Goal: Transaction & Acquisition: Obtain resource

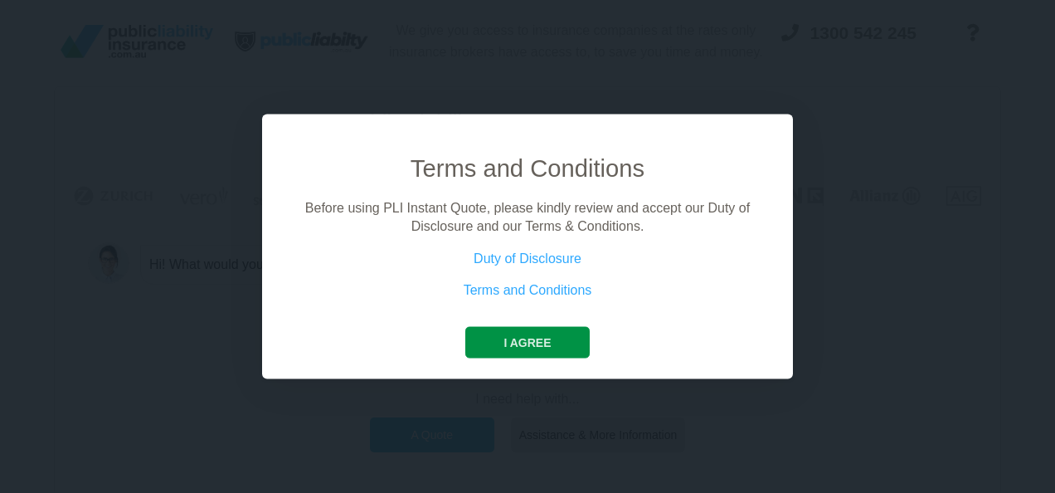
click at [564, 339] on button "I agree" at bounding box center [527, 342] width 124 height 32
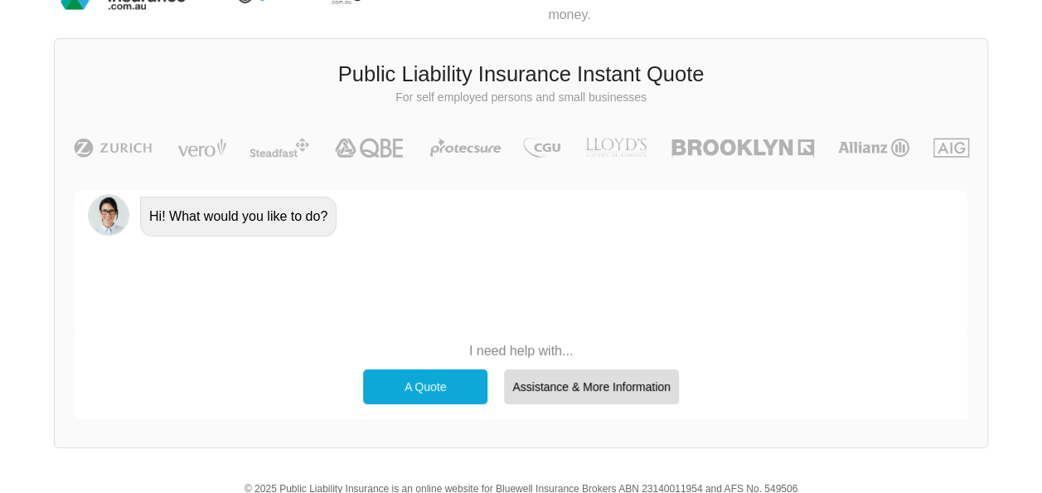
scroll to position [46, 0]
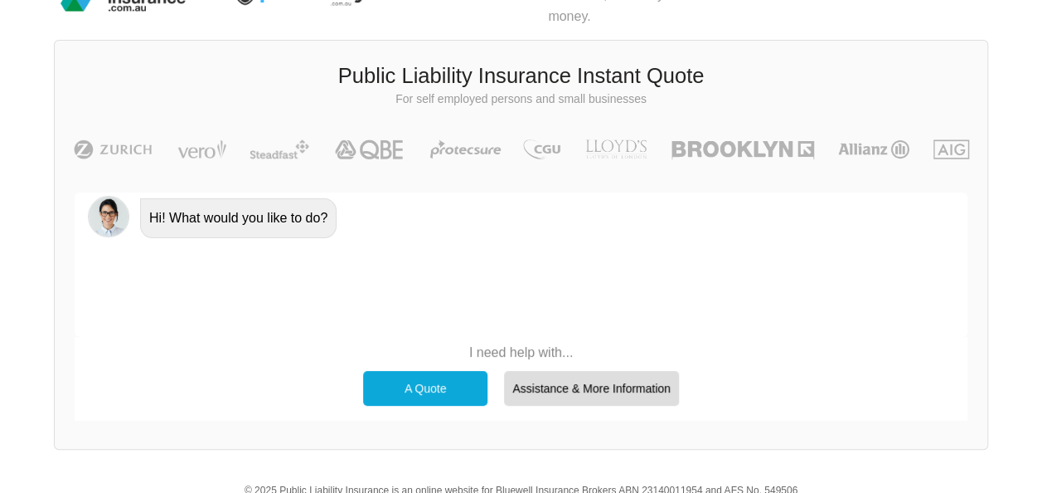
click at [459, 382] on div "A Quote" at bounding box center [425, 388] width 124 height 35
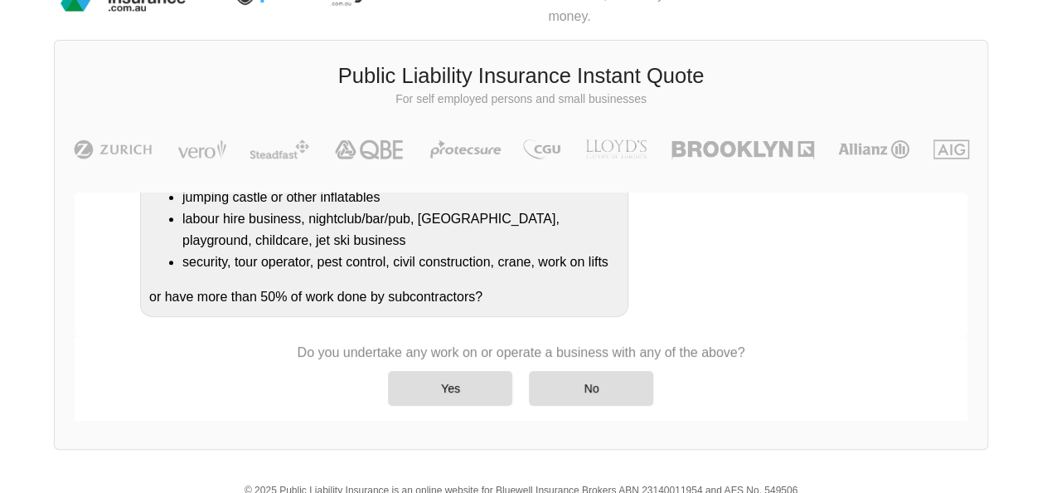
scroll to position [373, 0]
click at [545, 373] on div "No" at bounding box center [591, 388] width 124 height 35
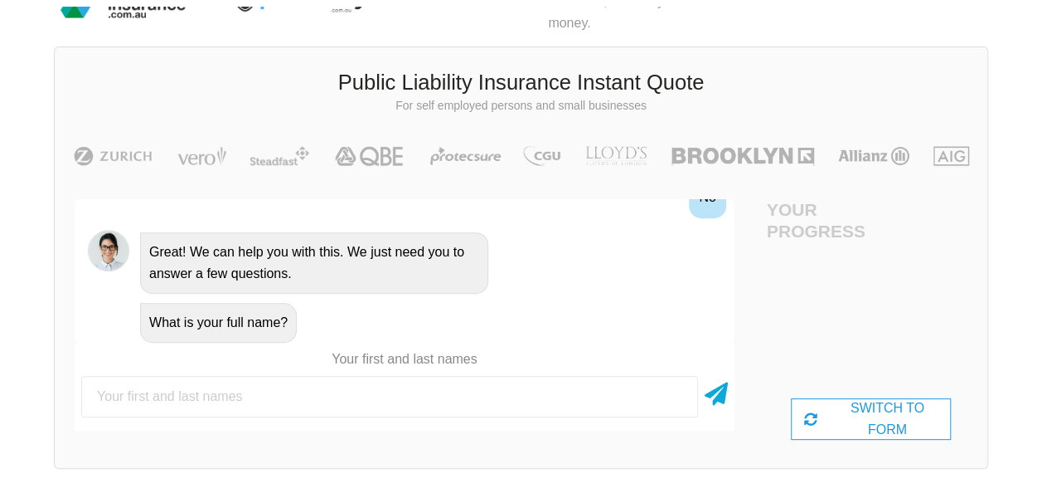
scroll to position [46, 0]
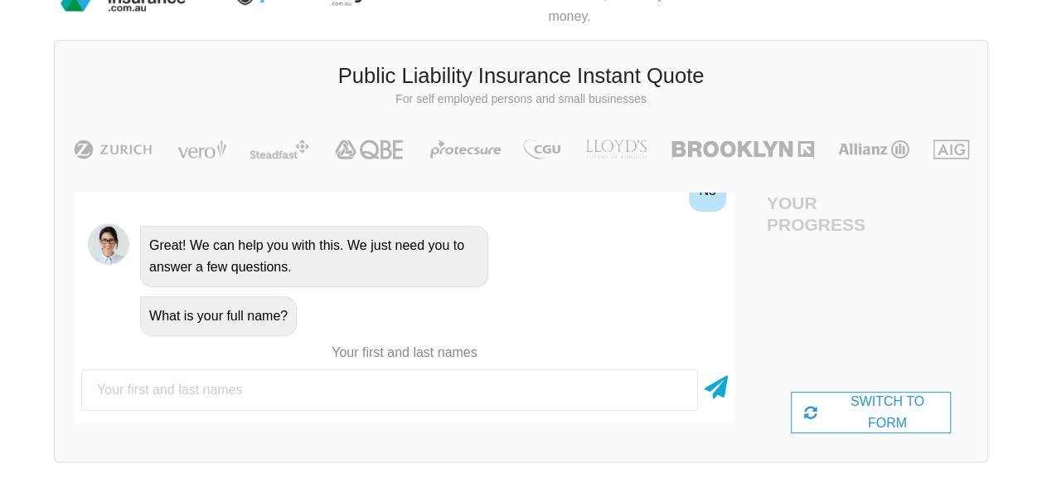
click at [526, 390] on input "text" at bounding box center [389, 389] width 617 height 41
type input "[PERSON_NAME] Rajput"
click at [725, 389] on icon at bounding box center [716, 384] width 23 height 30
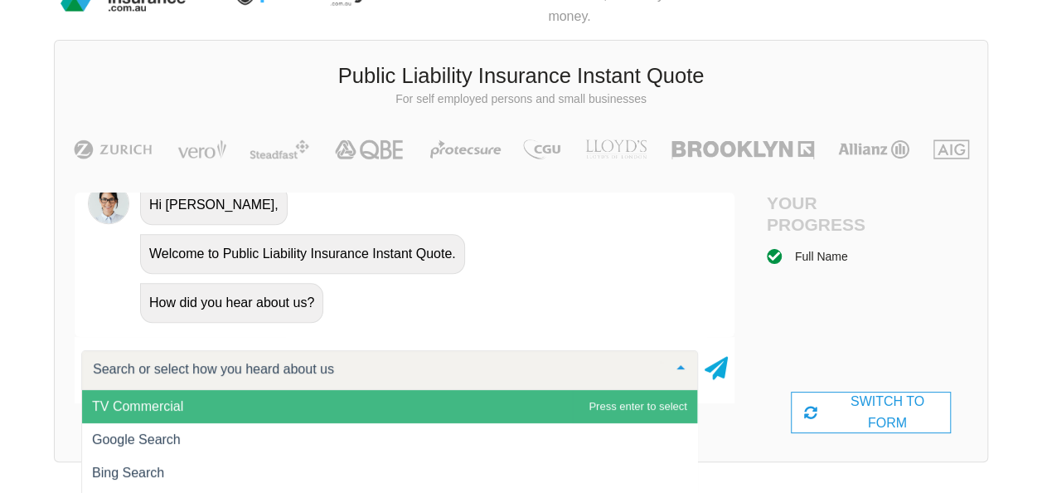
scroll to position [887, 0]
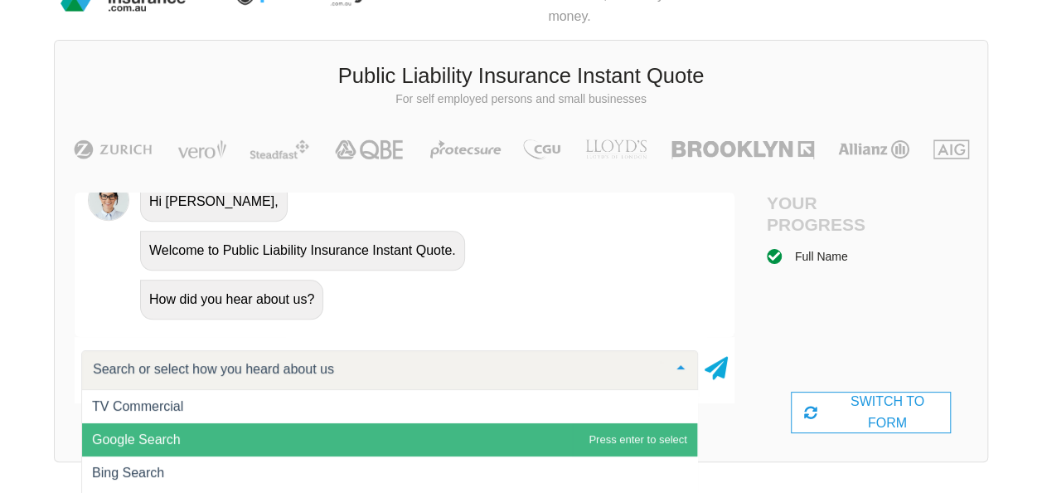
click at [442, 436] on span "Google Search" at bounding box center [389, 439] width 615 height 33
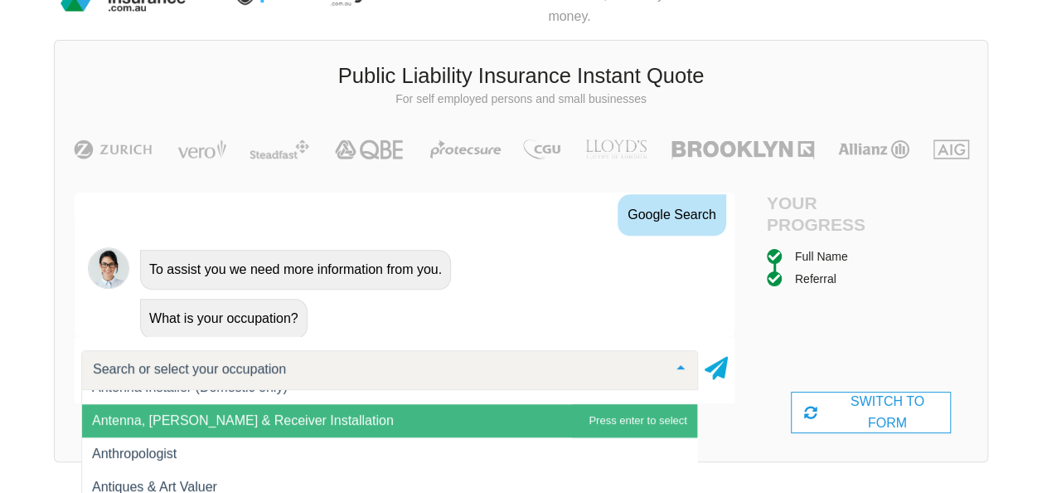
scroll to position [808, 0]
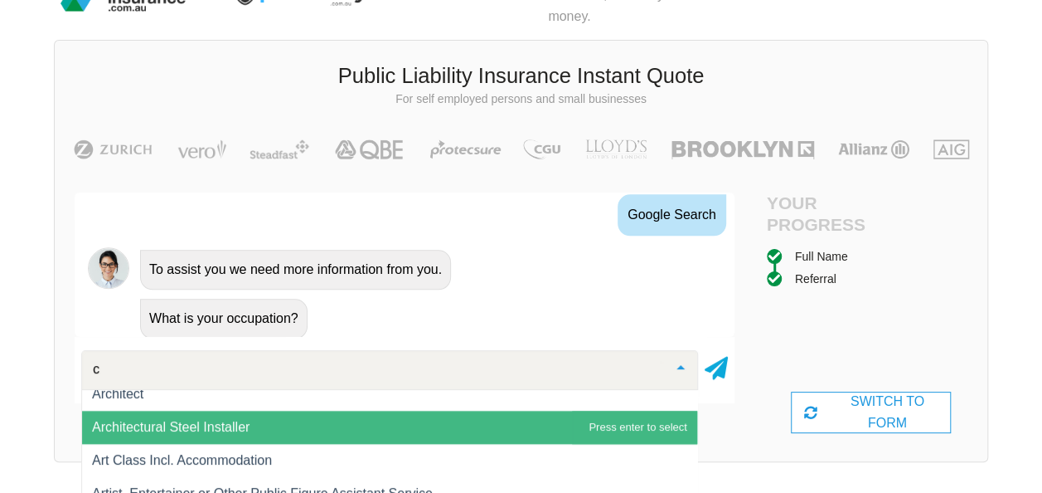
type input "cl"
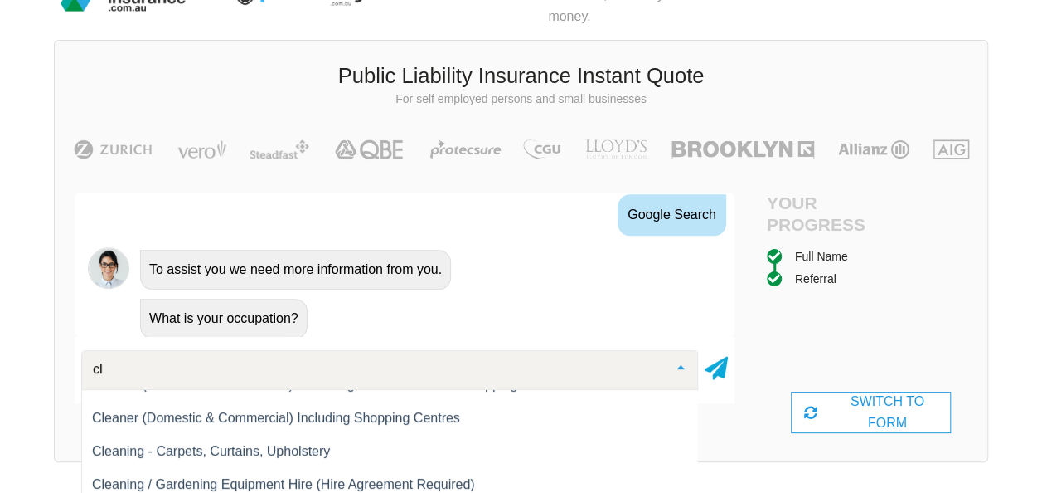
scroll to position [852, 0]
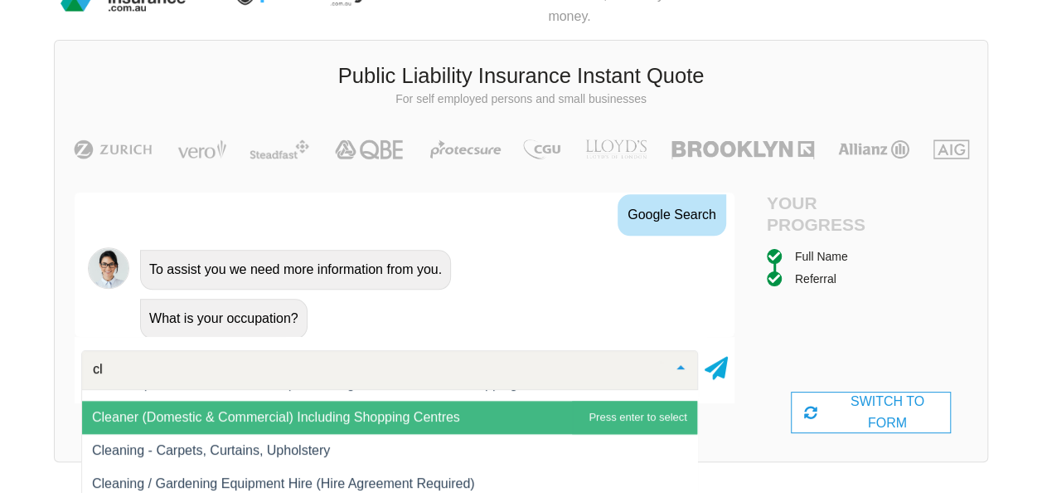
click at [539, 420] on span "Cleaner (Domestic & Commercial) Including Shopping Centres" at bounding box center [389, 416] width 615 height 33
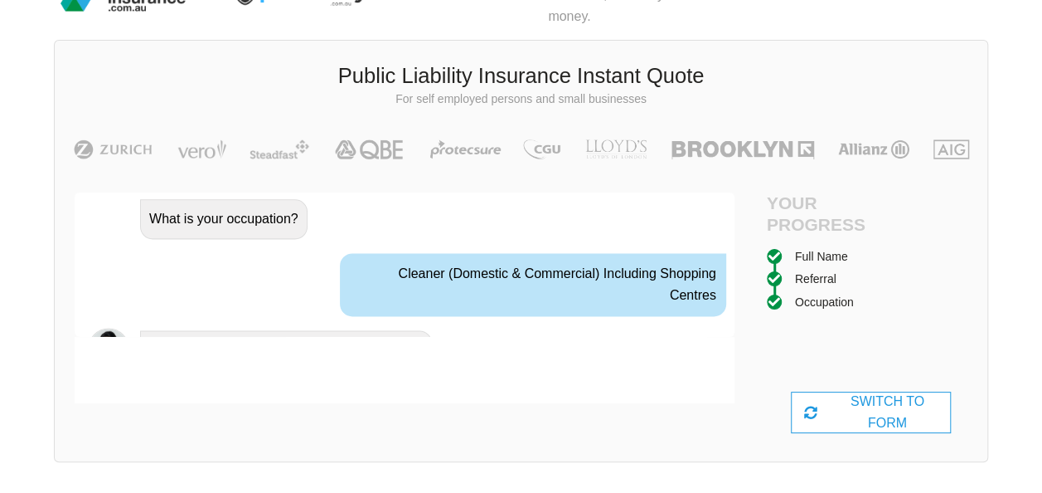
scroll to position [1157, 0]
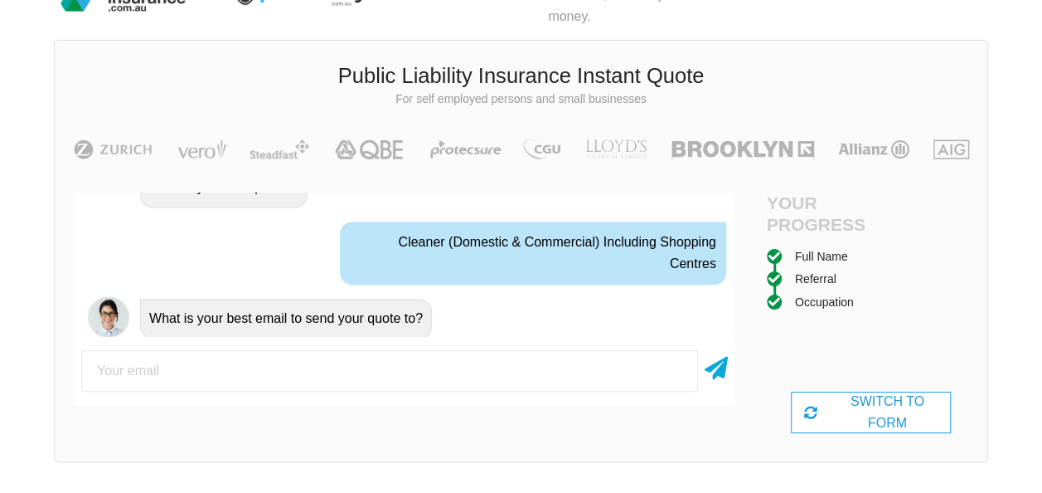
click at [529, 378] on input "email" at bounding box center [389, 370] width 617 height 41
type input "[EMAIL_ADDRESS][DOMAIN_NAME]"
click at [711, 383] on div at bounding box center [716, 370] width 23 height 41
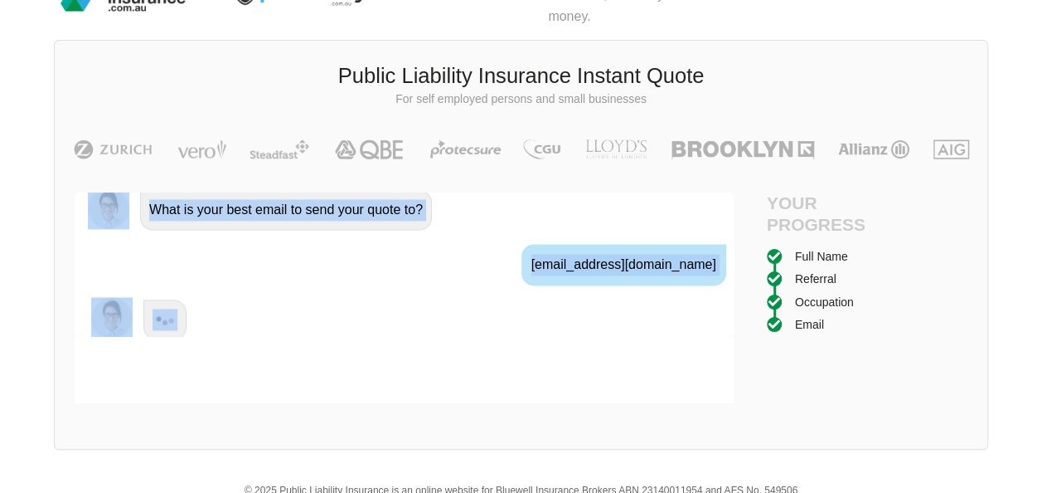
click at [711, 383] on div at bounding box center [405, 370] width 660 height 66
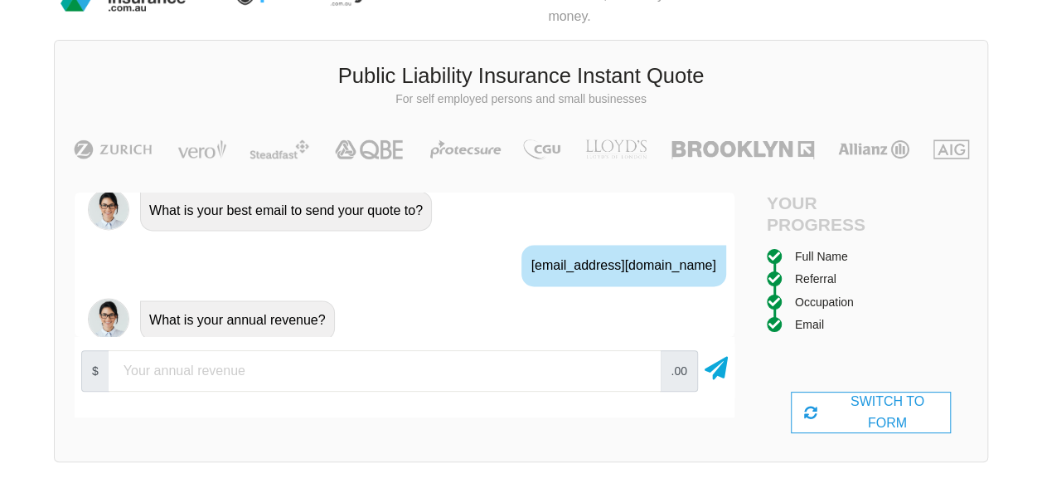
scroll to position [1266, 0]
type input "70000"
click at [711, 372] on icon at bounding box center [716, 365] width 23 height 30
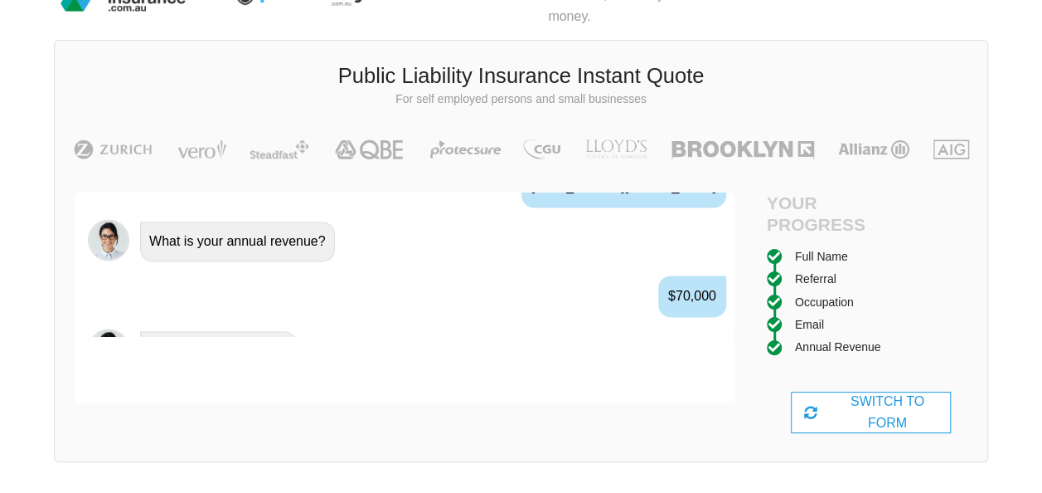
scroll to position [1375, 0]
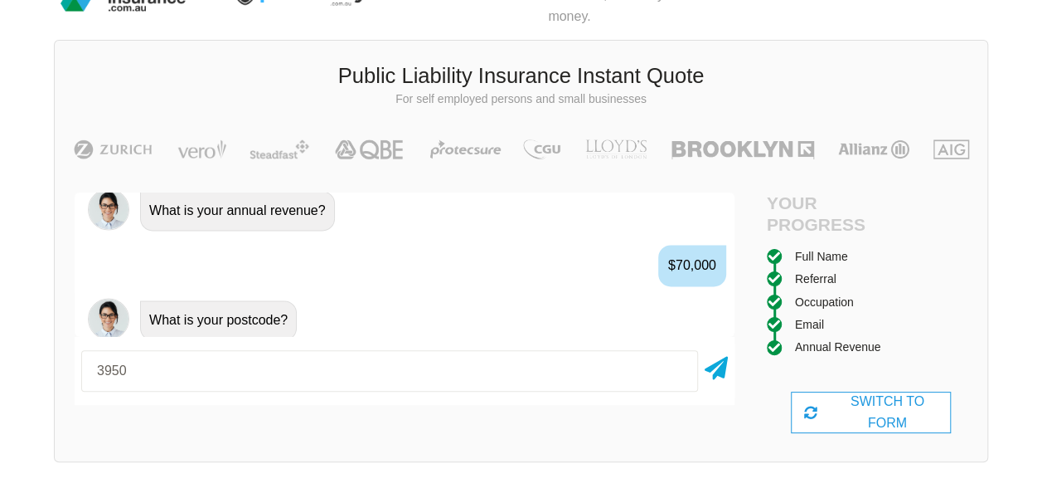
type input "3950"
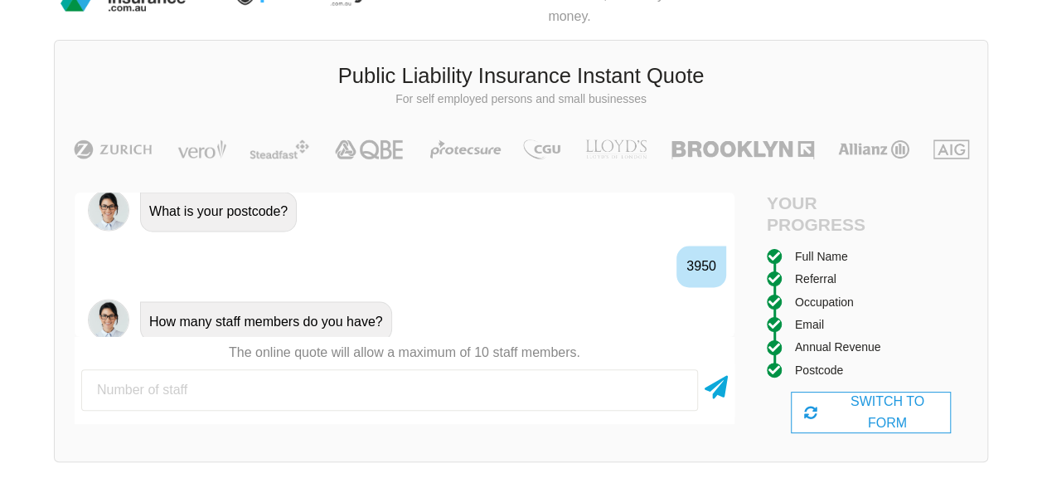
scroll to position [1484, 0]
type input "2"
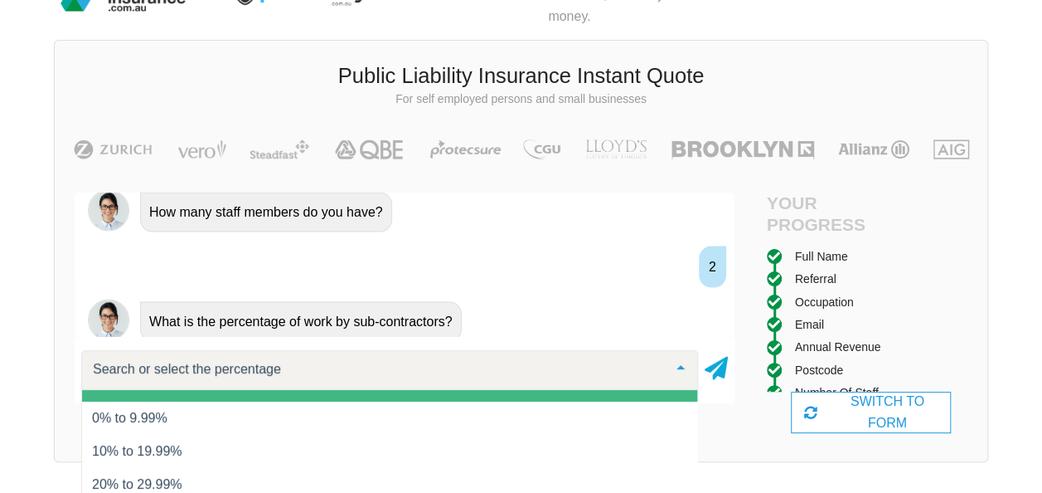
scroll to position [0, 0]
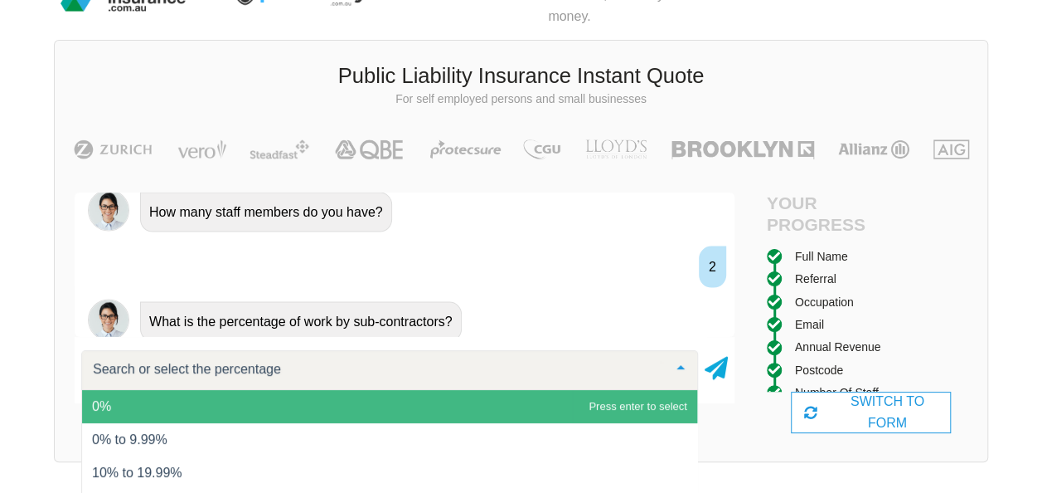
click at [617, 420] on span "0%" at bounding box center [389, 406] width 615 height 33
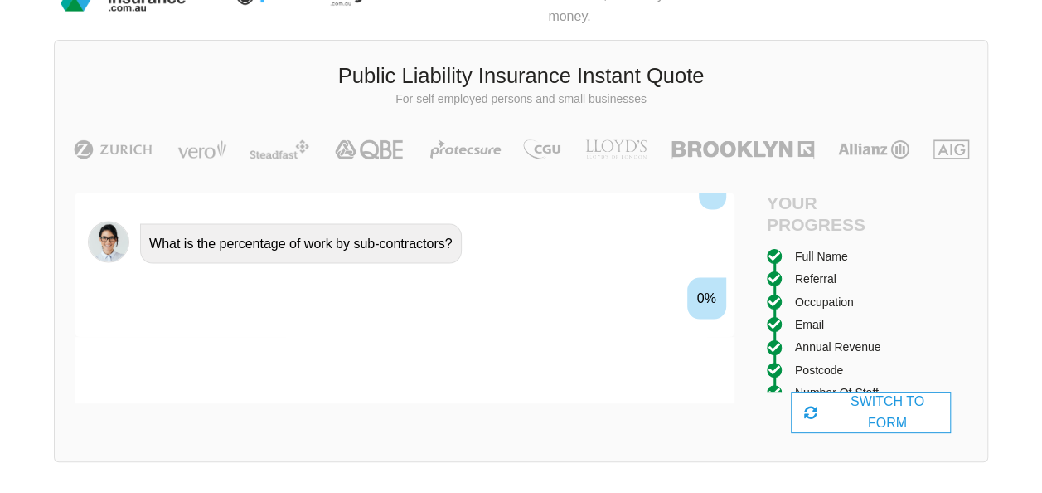
scroll to position [1701, 0]
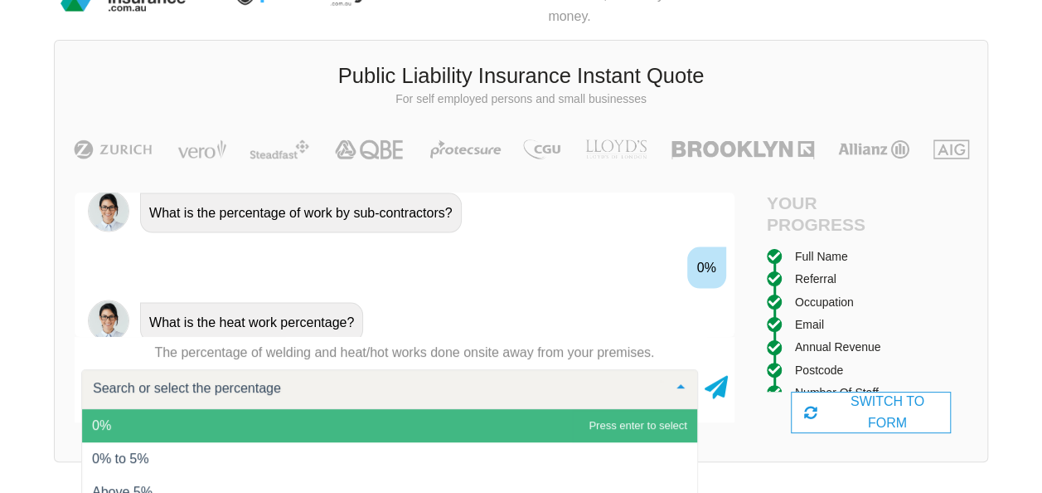
click at [614, 425] on span "0%" at bounding box center [389, 425] width 615 height 33
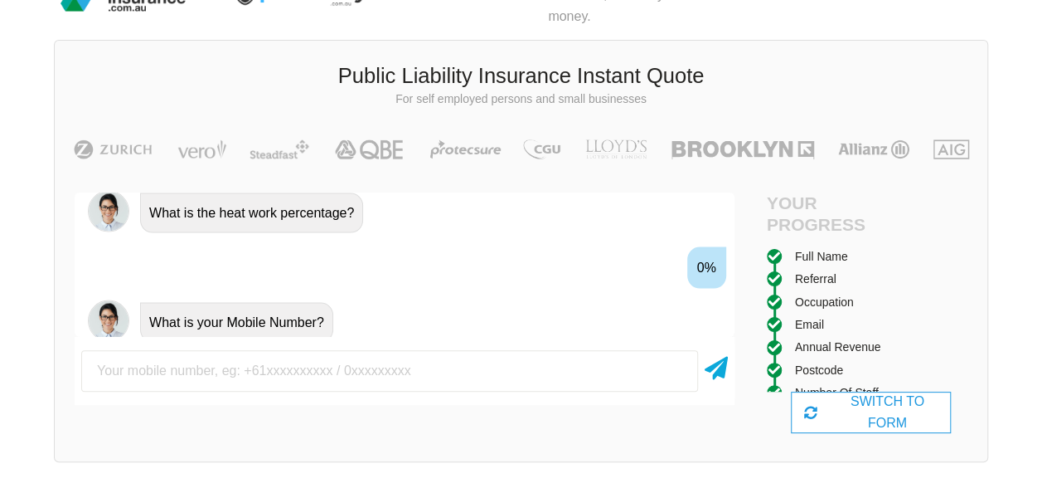
scroll to position [1811, 0]
click at [595, 376] on input "text" at bounding box center [389, 370] width 617 height 41
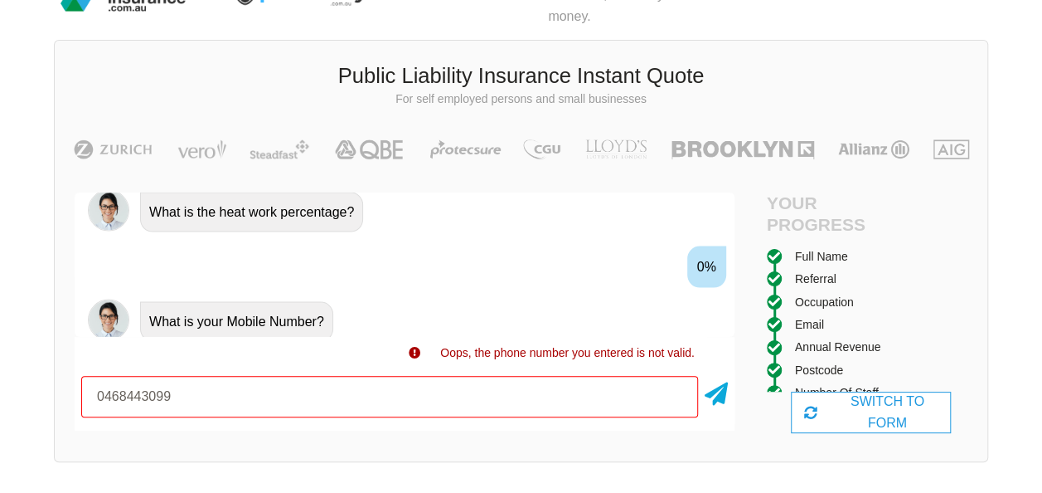
type input "0468443099"
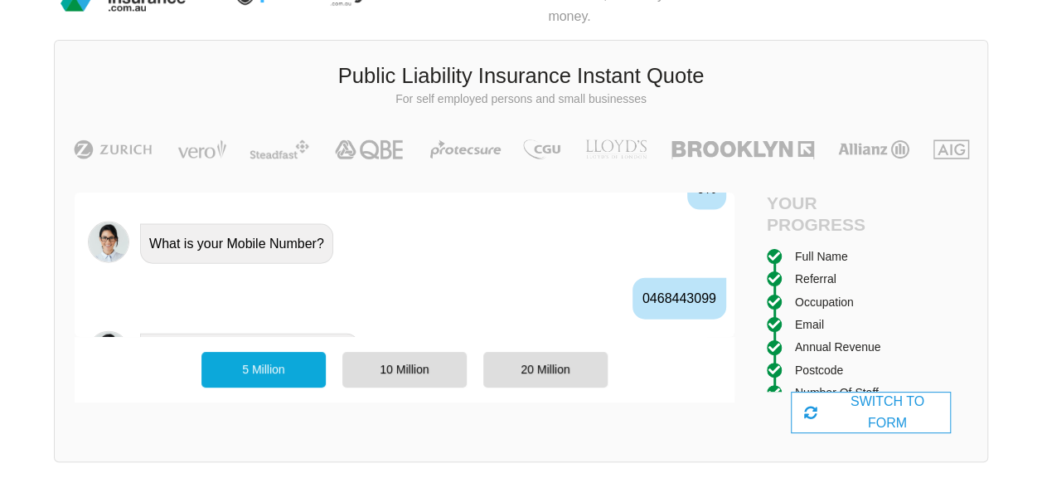
scroll to position [1919, 0]
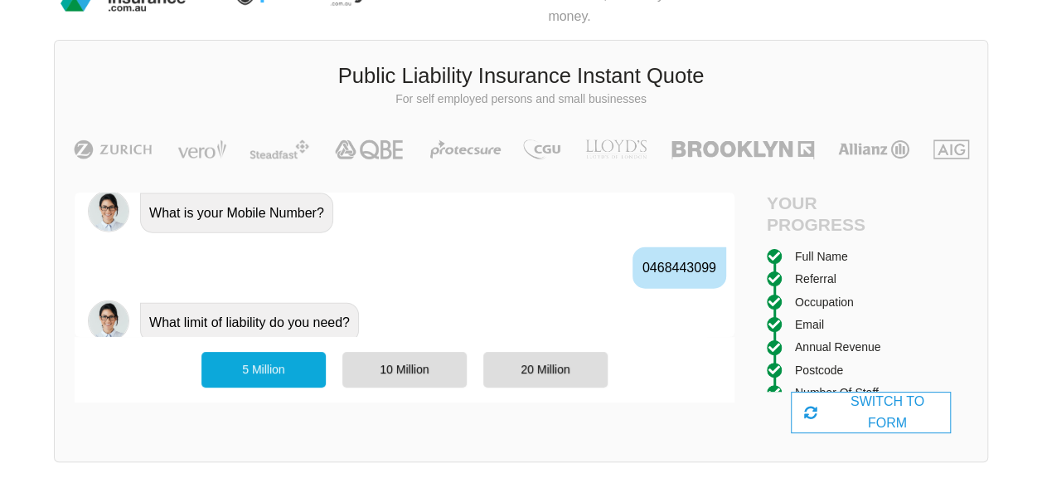
click at [314, 363] on div "5 Million" at bounding box center [263, 369] width 124 height 35
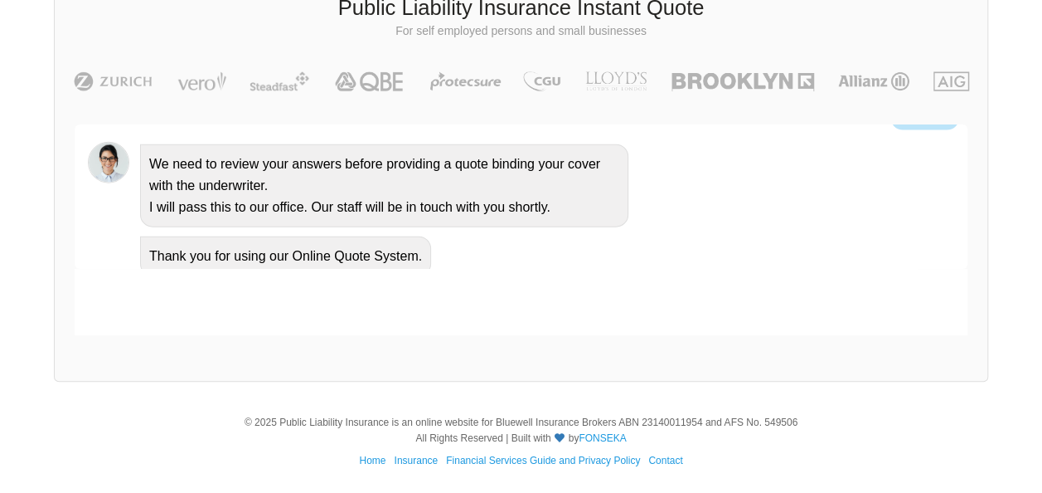
scroll to position [0, 0]
